Goal: Task Accomplishment & Management: Manage account settings

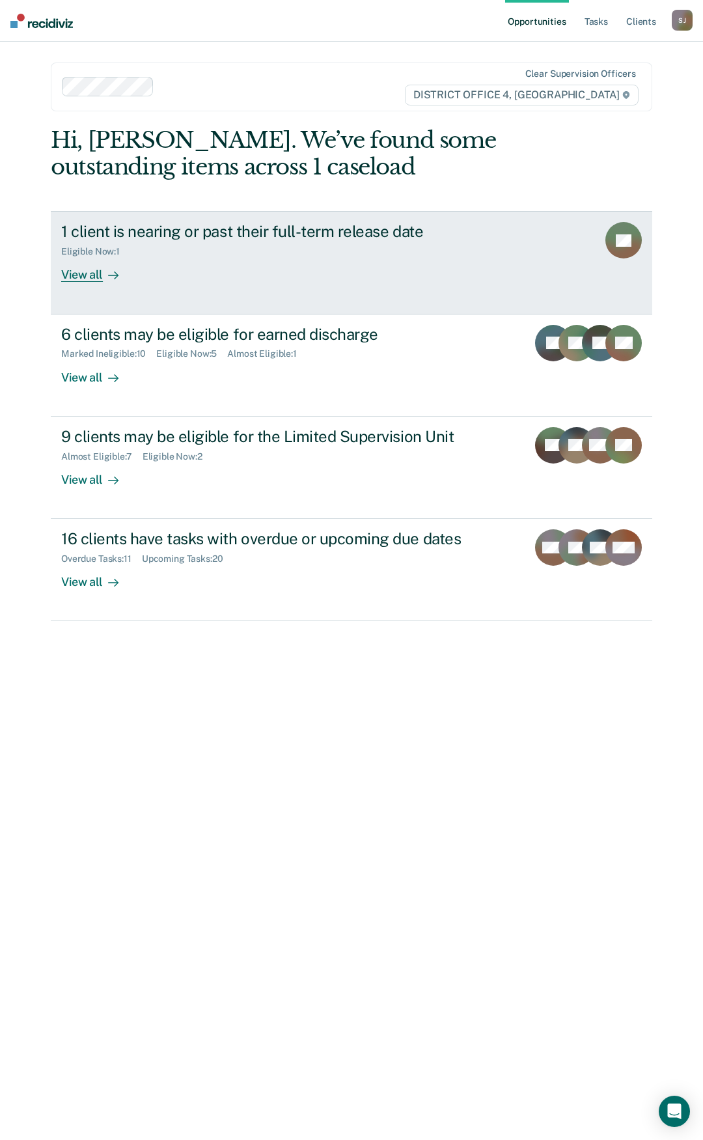
click at [74, 273] on div "View all" at bounding box center [97, 269] width 73 height 25
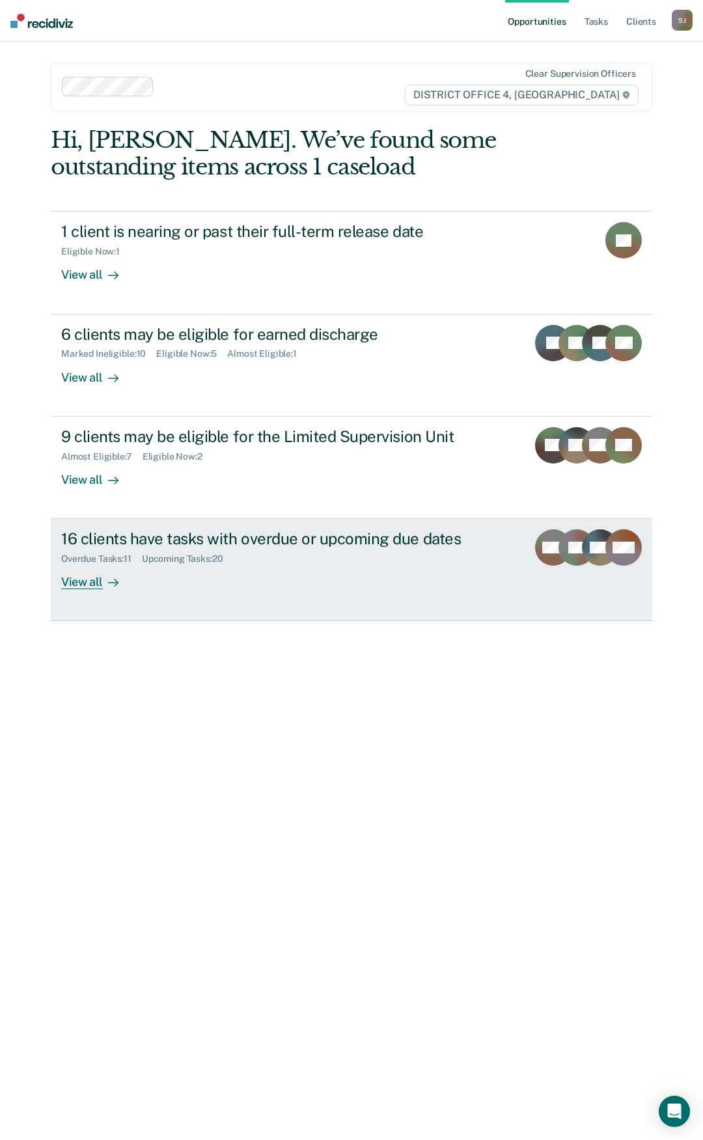
click at [76, 581] on div "View all" at bounding box center [97, 577] width 73 height 25
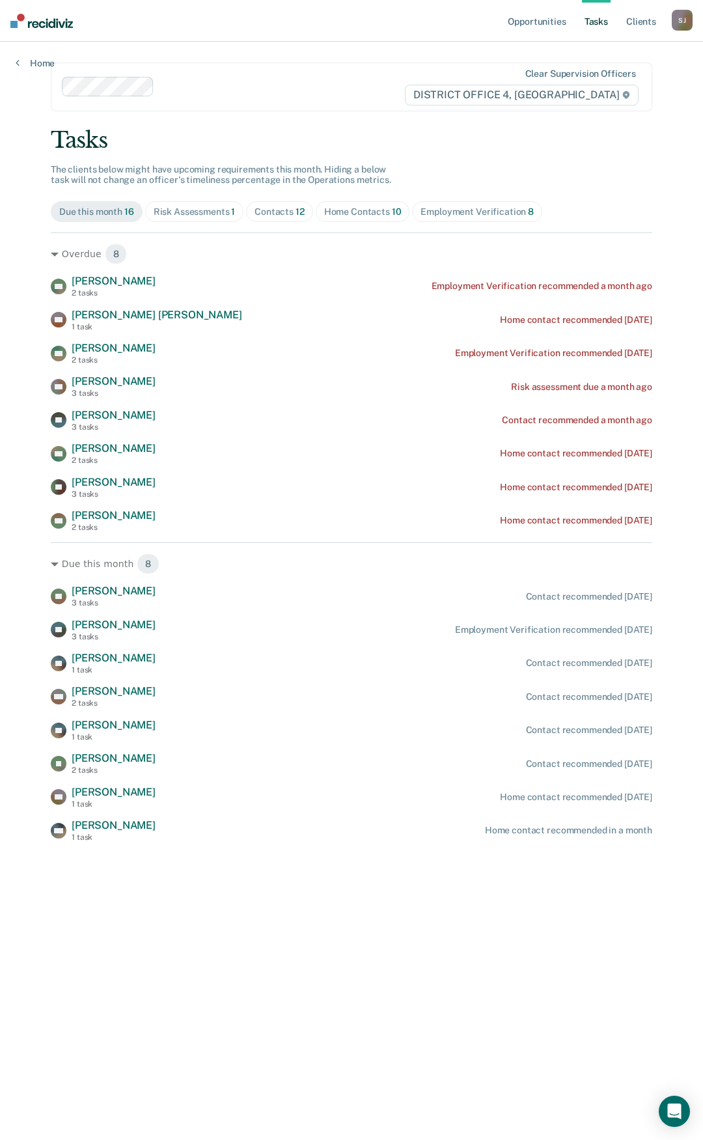
click at [679, 27] on div "[PERSON_NAME]" at bounding box center [682, 20] width 21 height 21
click at [600, 81] on link "Log Out" at bounding box center [630, 85] width 105 height 11
